Goal: Find specific page/section: Find specific page/section

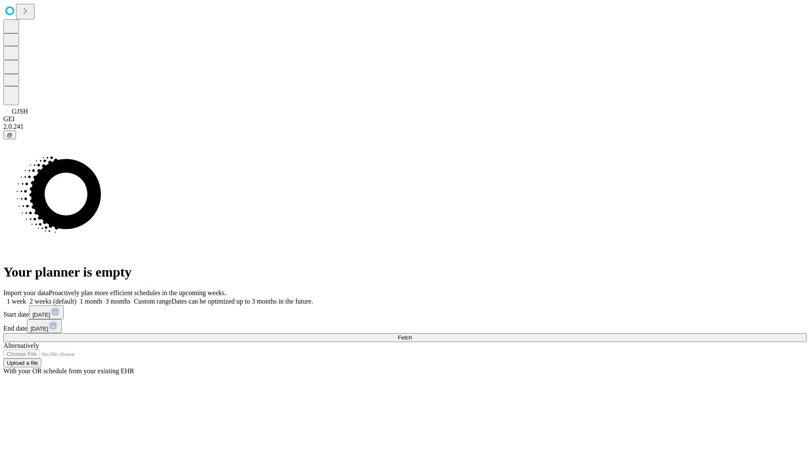
click at [412, 334] on span "Fetch" at bounding box center [405, 337] width 14 height 6
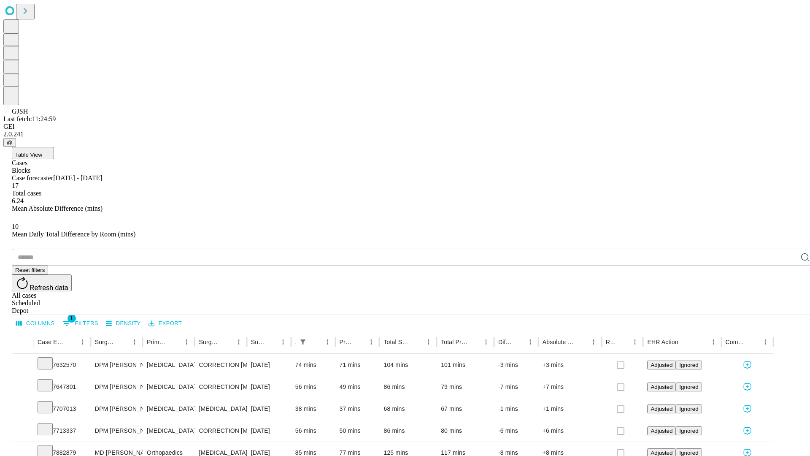
click at [788, 307] on div "Depot" at bounding box center [414, 311] width 804 height 8
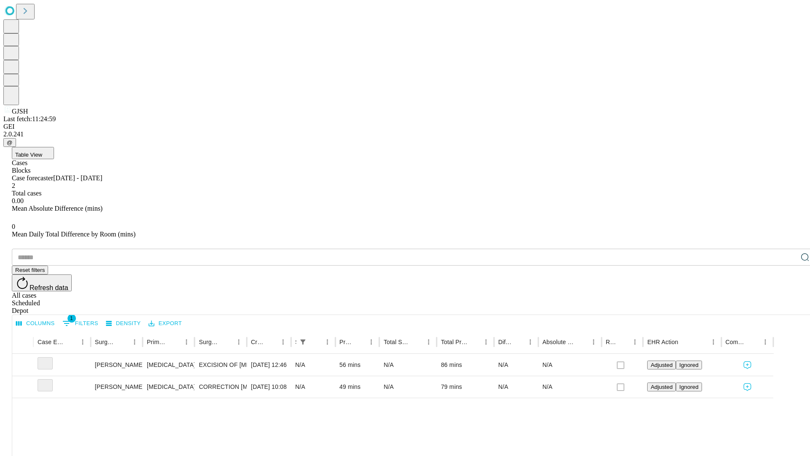
click at [720, 292] on div "All cases" at bounding box center [414, 296] width 804 height 8
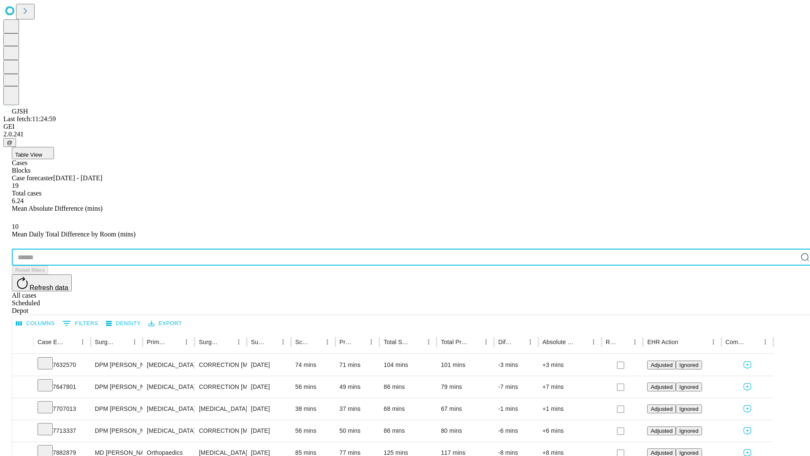
type input "*******"
